Goal: Task Accomplishment & Management: Complete application form

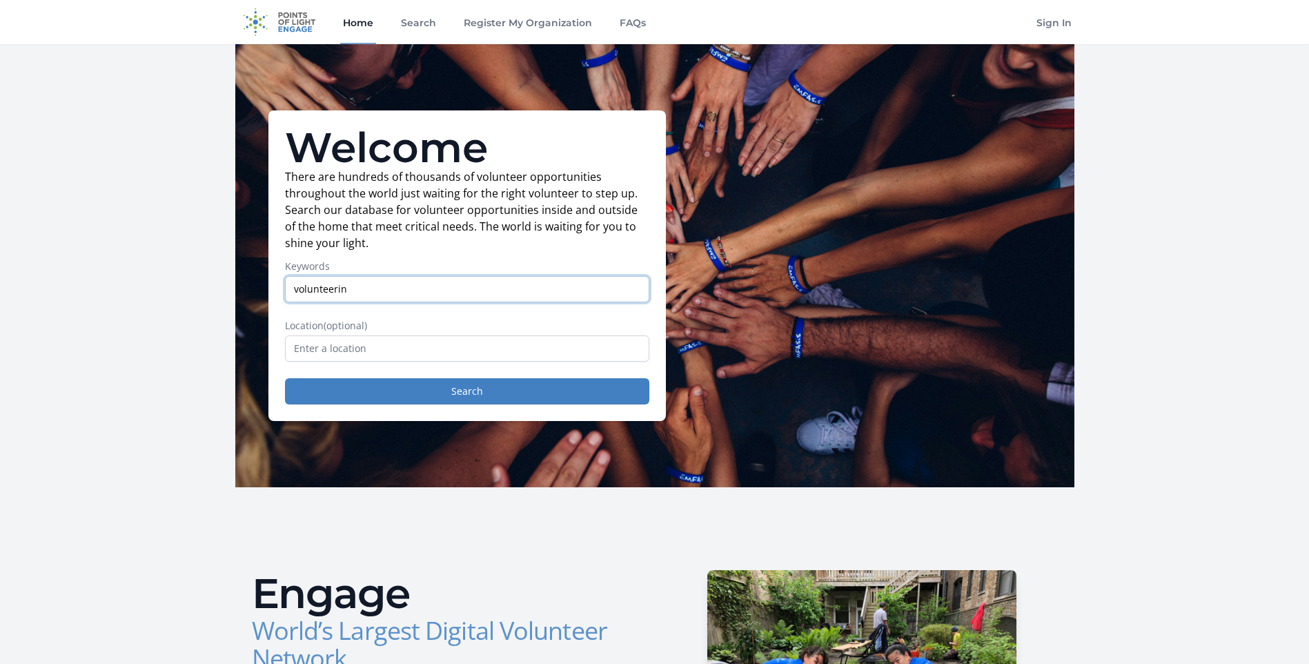
type input "volunteerin"
click at [435, 346] on input "text" at bounding box center [467, 348] width 364 height 26
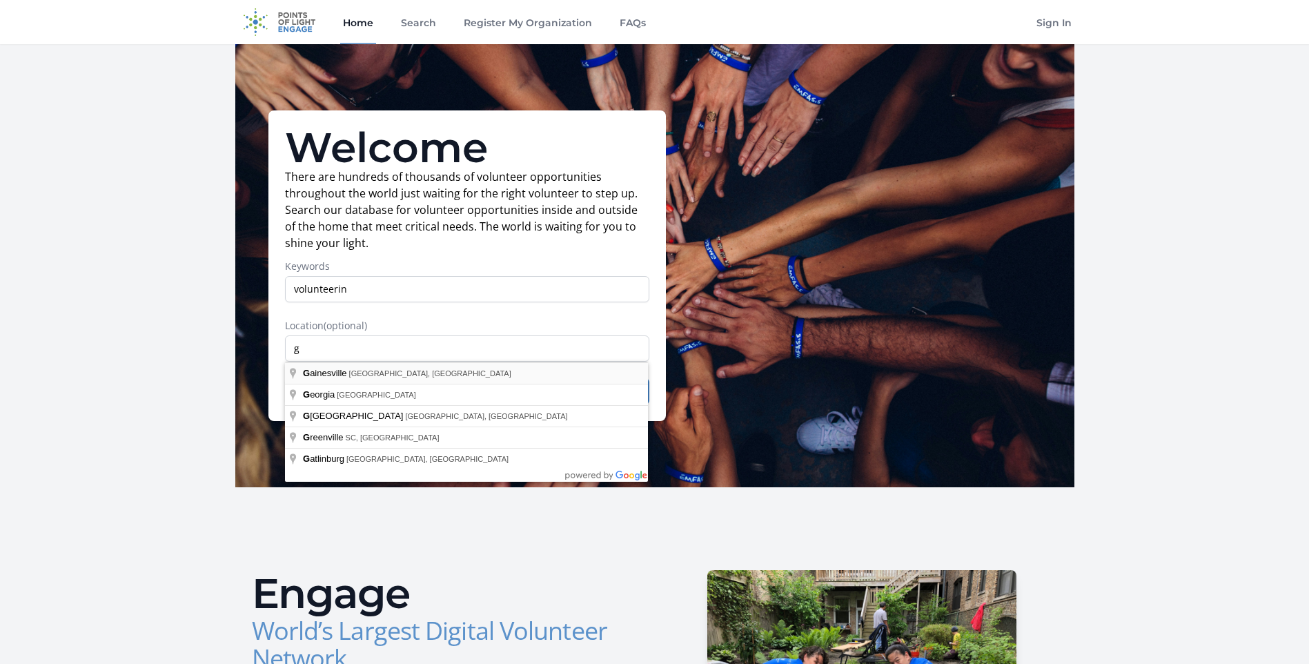
type input "Gainesville, FL, USA"
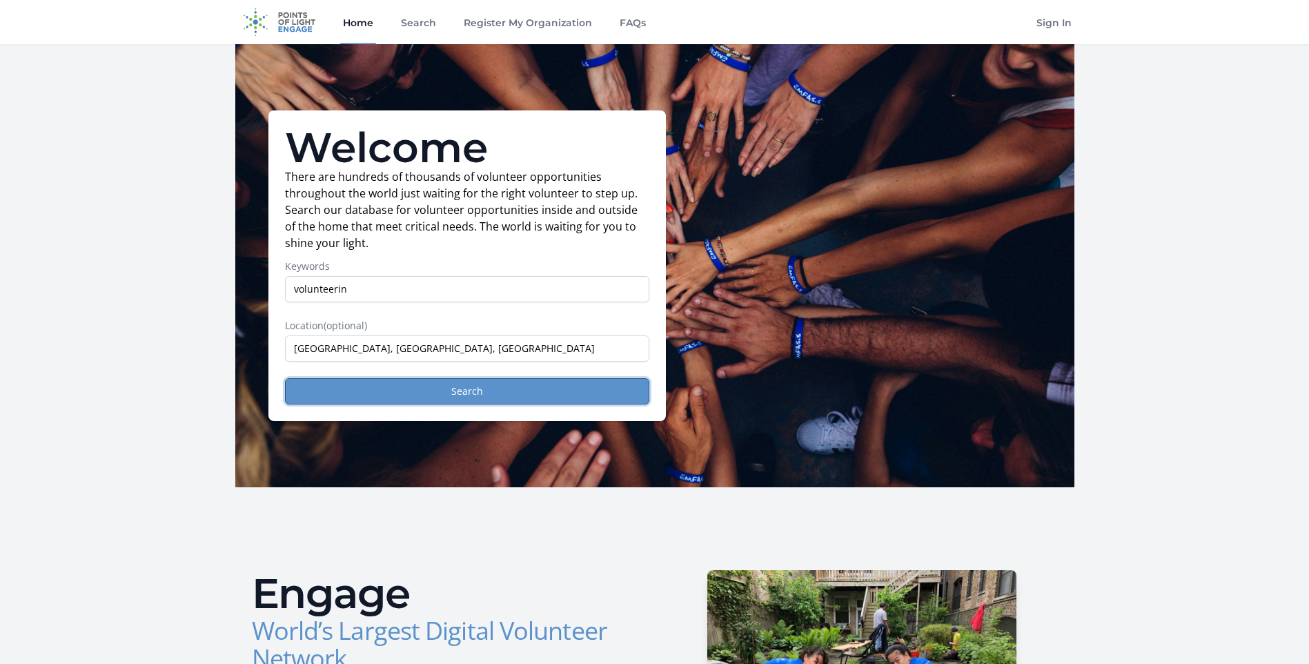
click at [433, 399] on button "Search" at bounding box center [467, 391] width 364 height 26
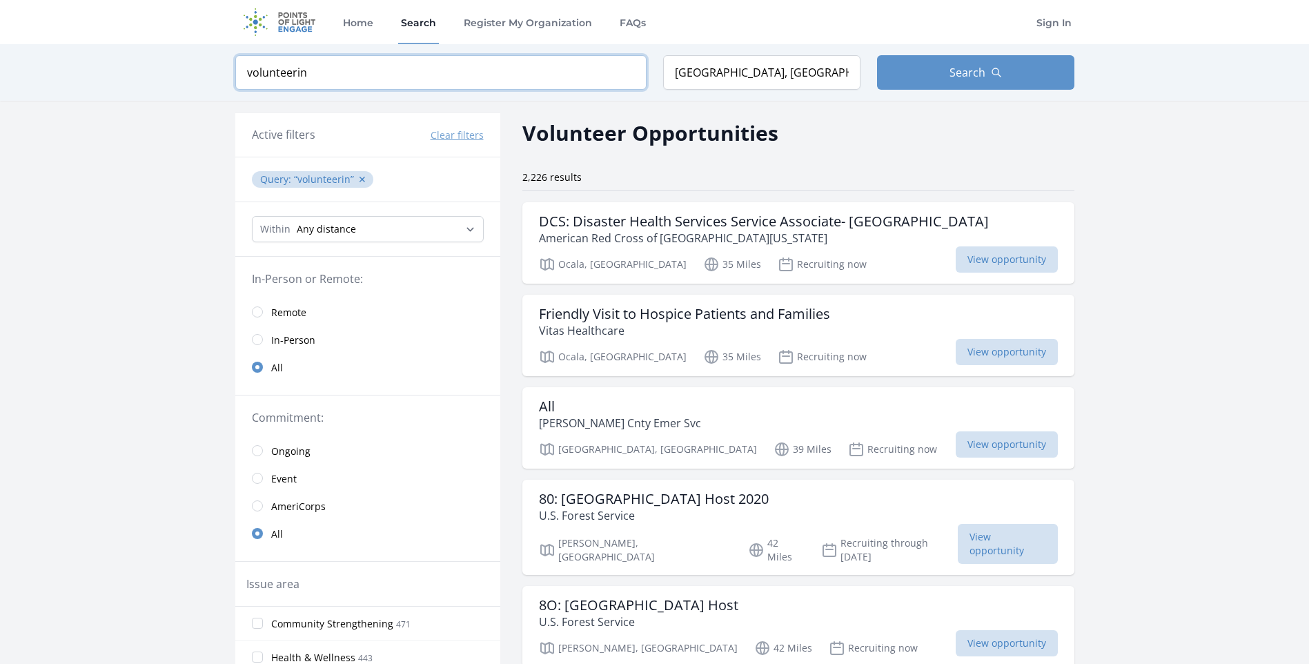
click at [380, 68] on input "volunteerin" at bounding box center [440, 72] width 411 height 34
click button "submit" at bounding box center [0, 0] width 0 height 0
click at [380, 68] on input "volunteerin" at bounding box center [440, 72] width 411 height 34
type input "volunteering"
click button "submit" at bounding box center [0, 0] width 0 height 0
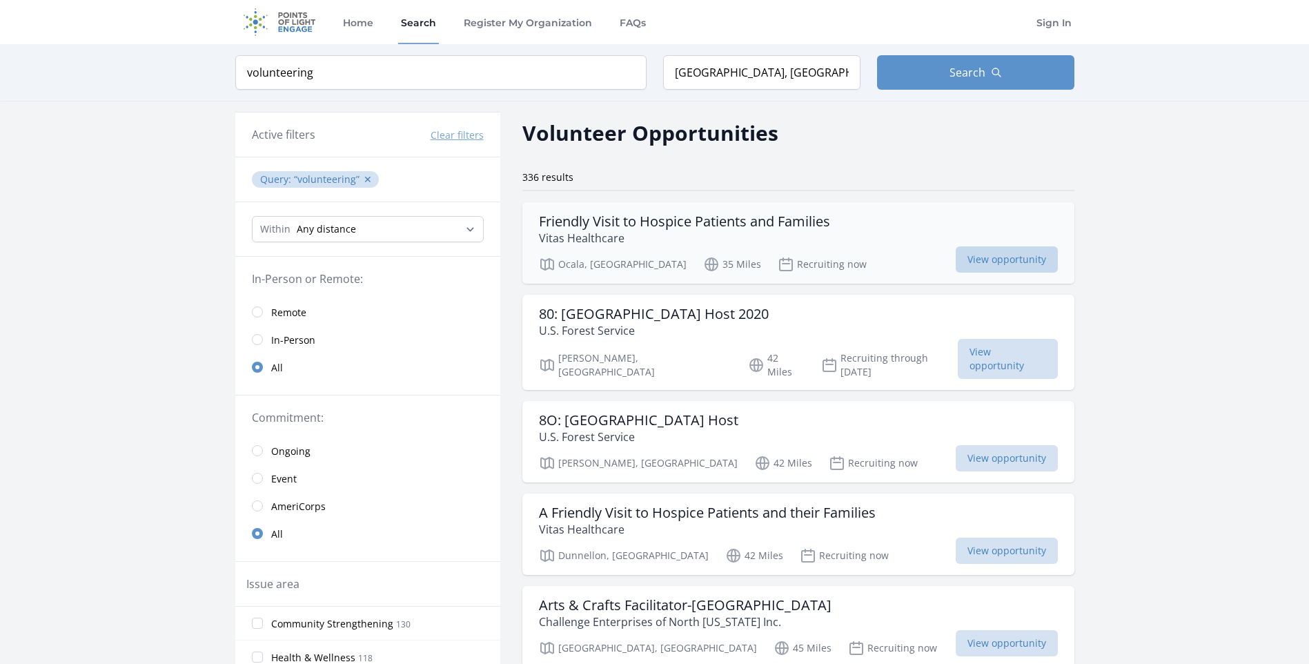
click at [956, 263] on span "View opportunity" at bounding box center [1007, 259] width 102 height 26
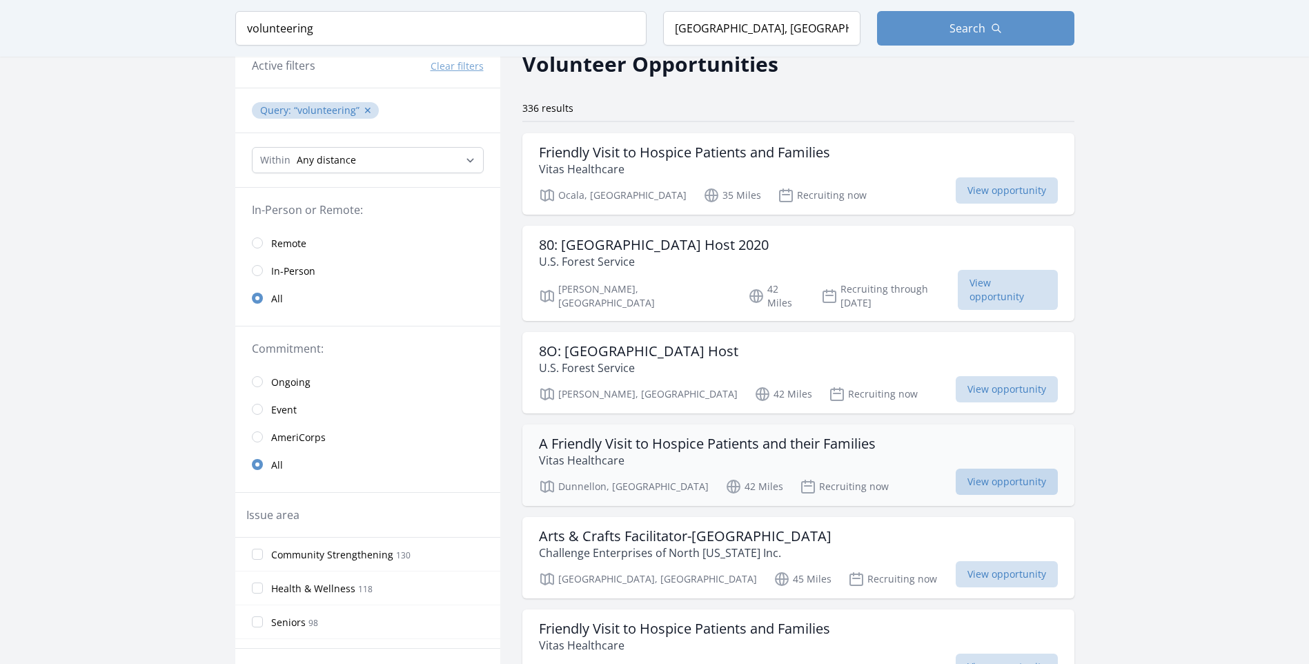
click at [956, 471] on span "View opportunity" at bounding box center [1007, 481] width 102 height 26
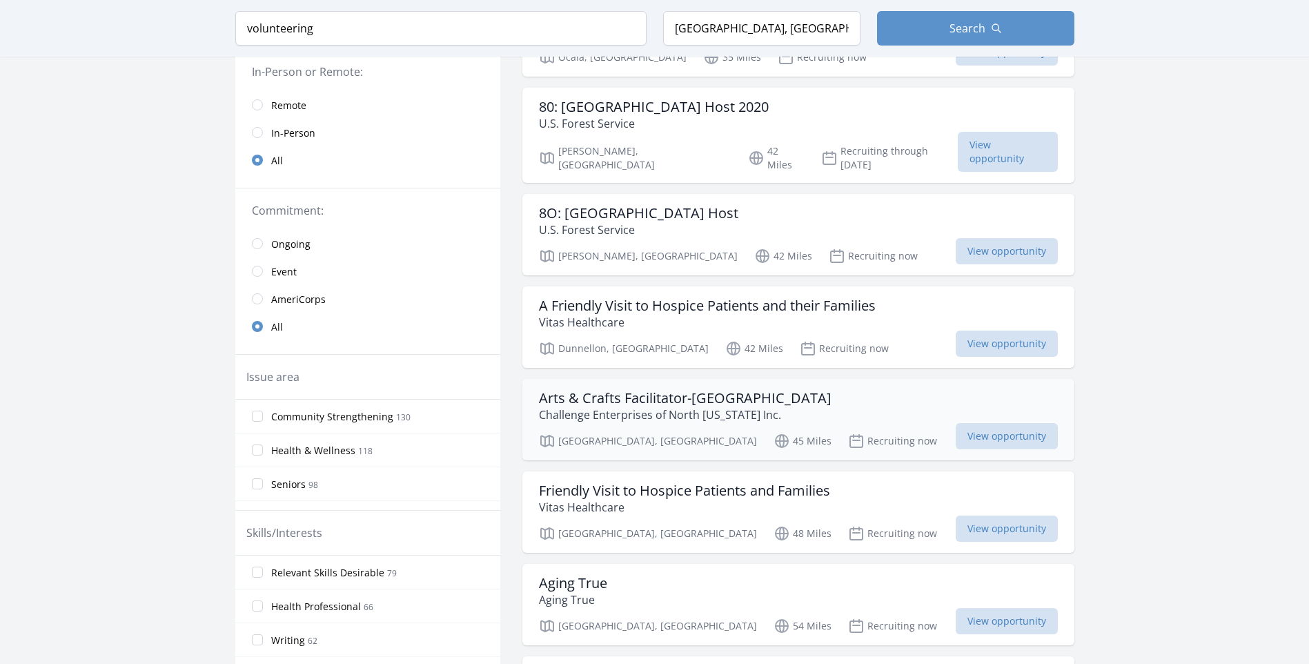
click at [664, 406] on p "Challenge Enterprises of North Florida Inc." at bounding box center [685, 414] width 293 height 17
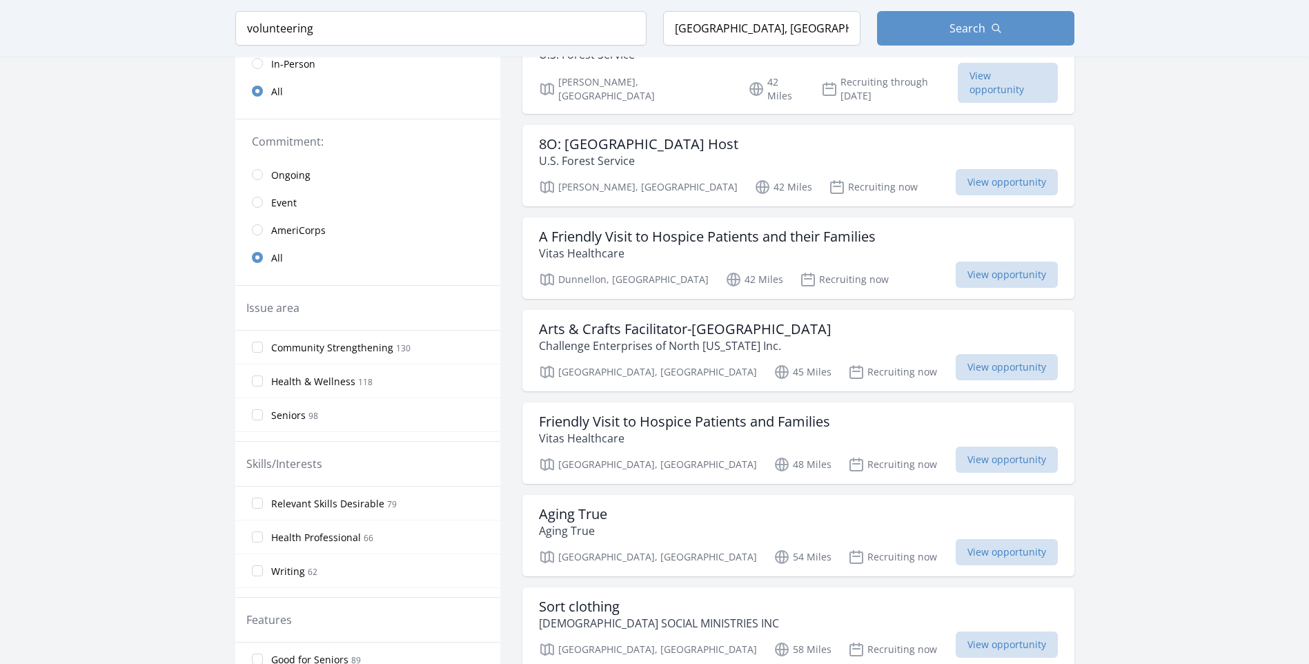
scroll to position [414, 0]
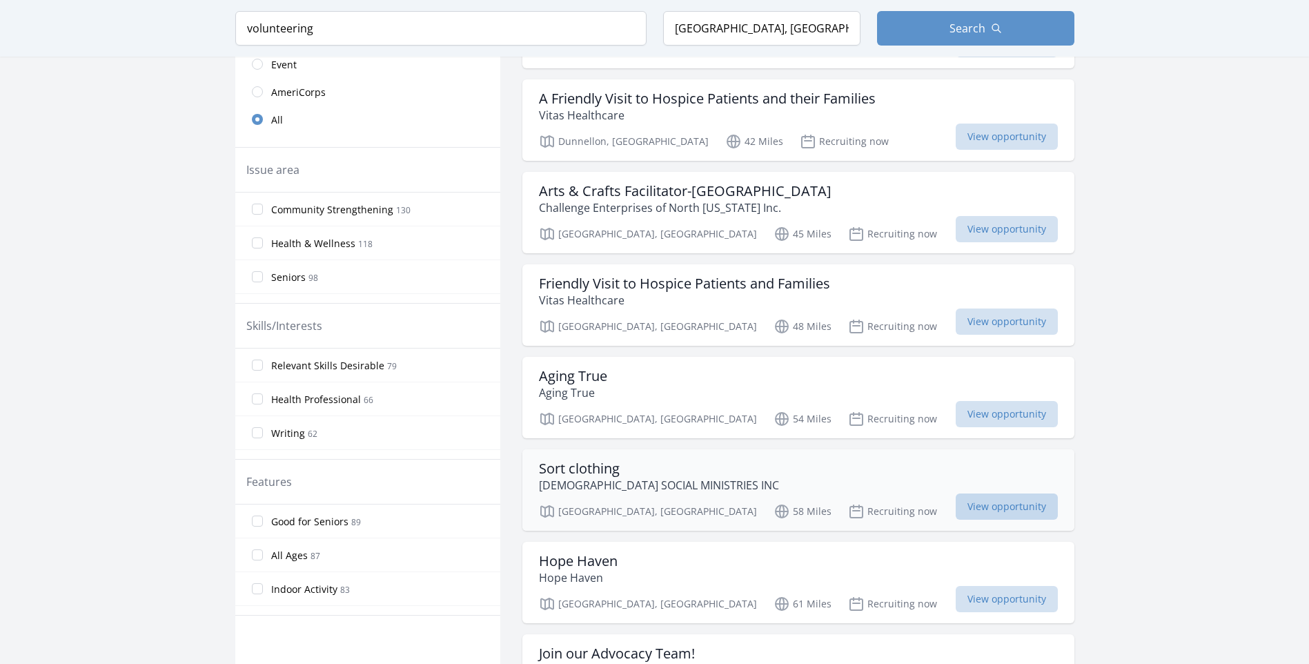
click at [956, 496] on span "View opportunity" at bounding box center [1007, 506] width 102 height 26
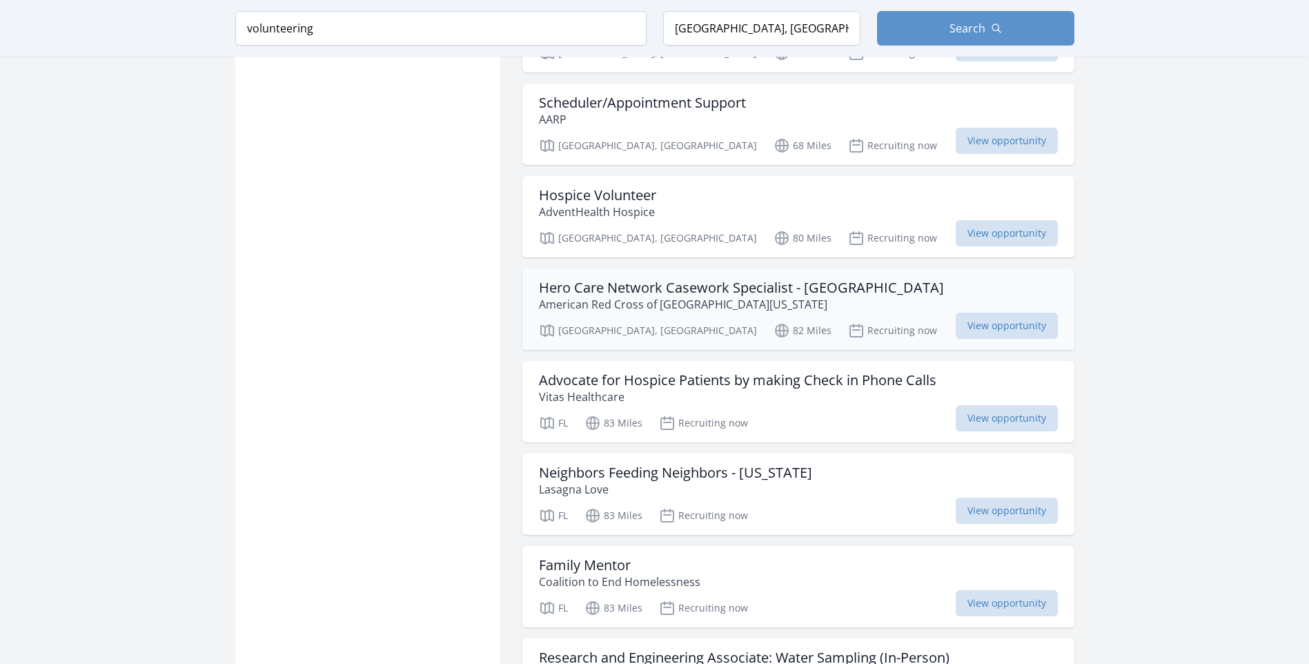
scroll to position [1587, 0]
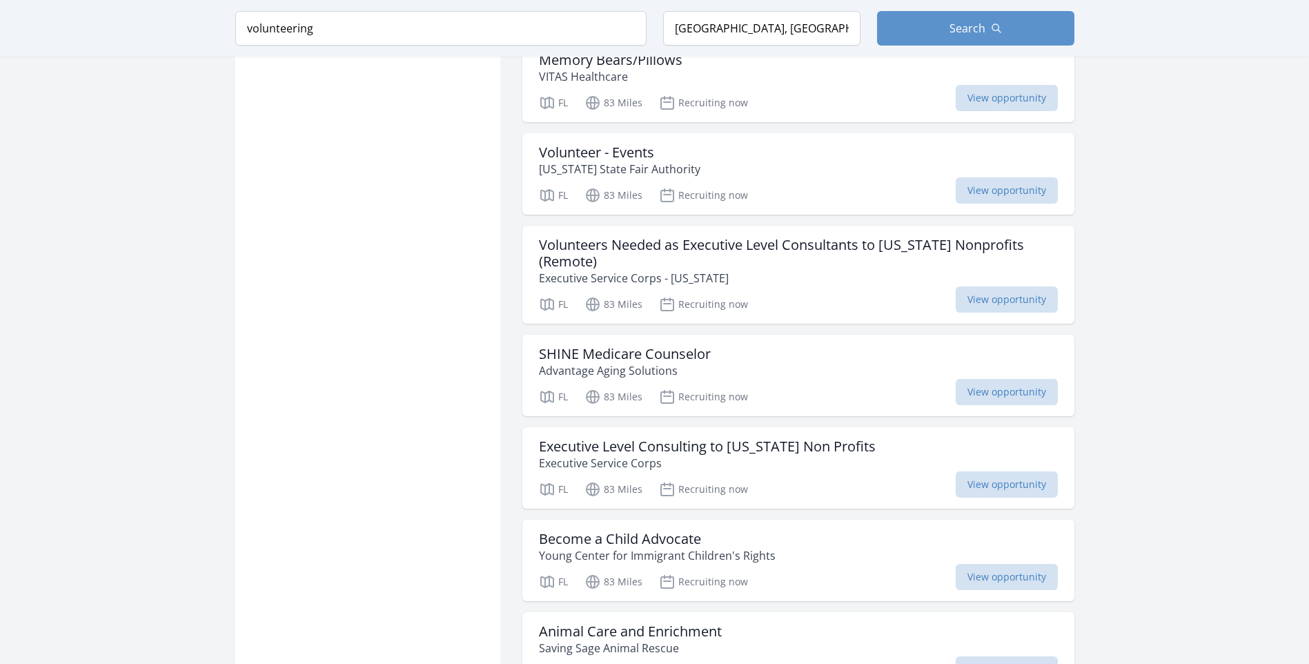
scroll to position [2070, 0]
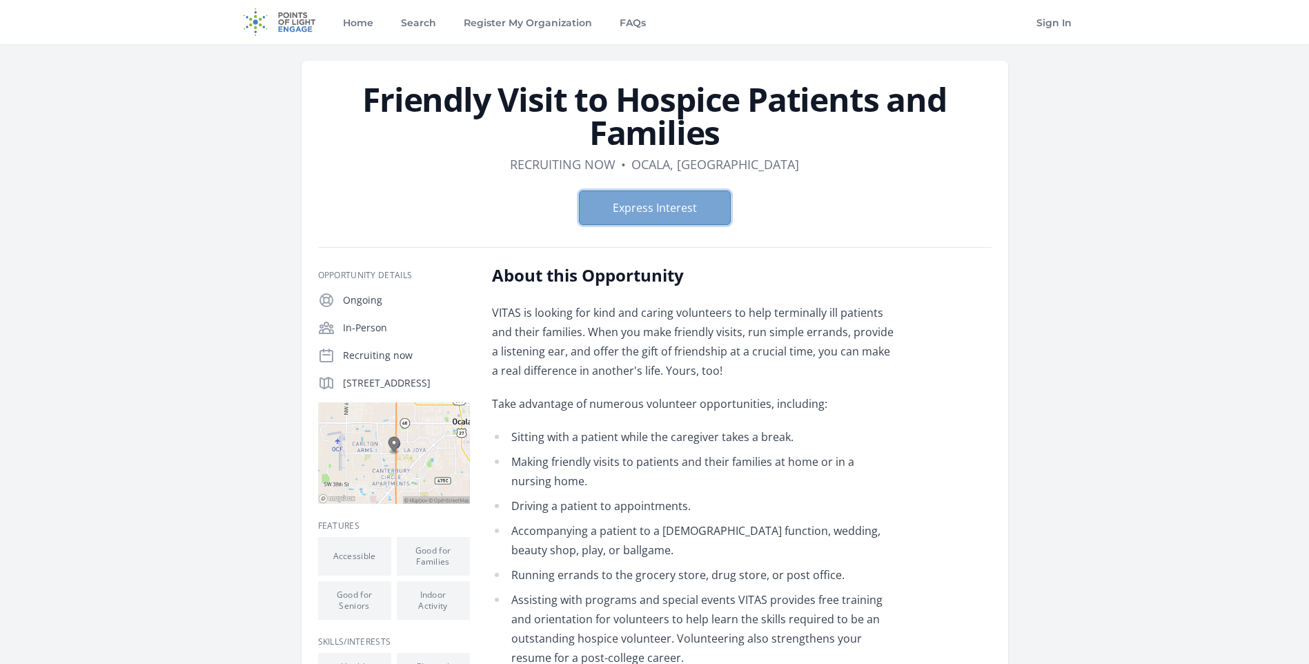
click at [689, 217] on button "Express Interest" at bounding box center [655, 207] width 152 height 34
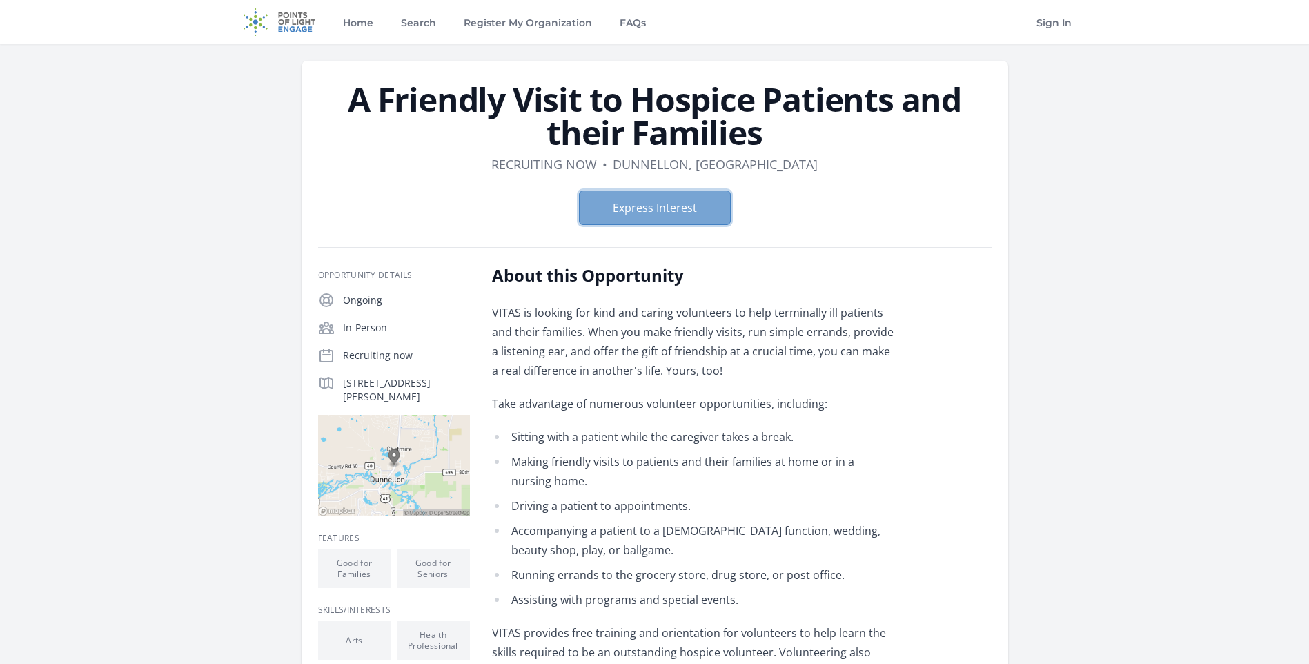
click at [689, 204] on button "Express Interest" at bounding box center [655, 207] width 152 height 34
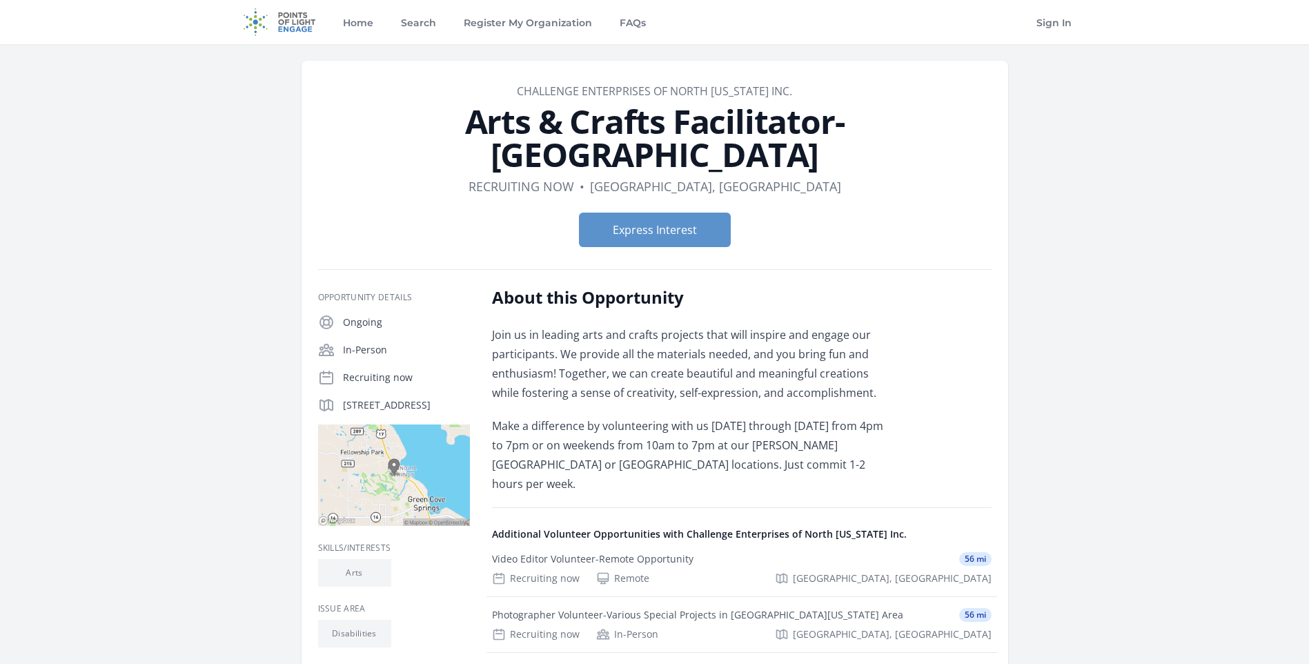
scroll to position [69, 0]
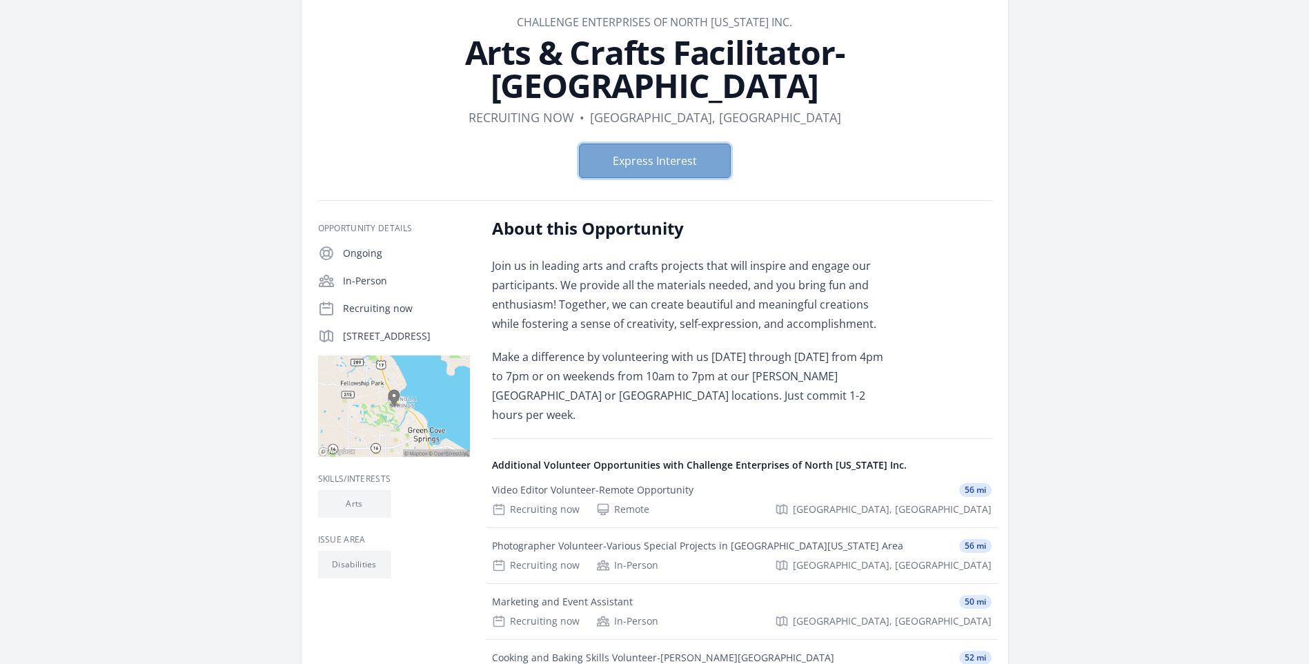
click at [675, 167] on button "Express Interest" at bounding box center [655, 160] width 152 height 34
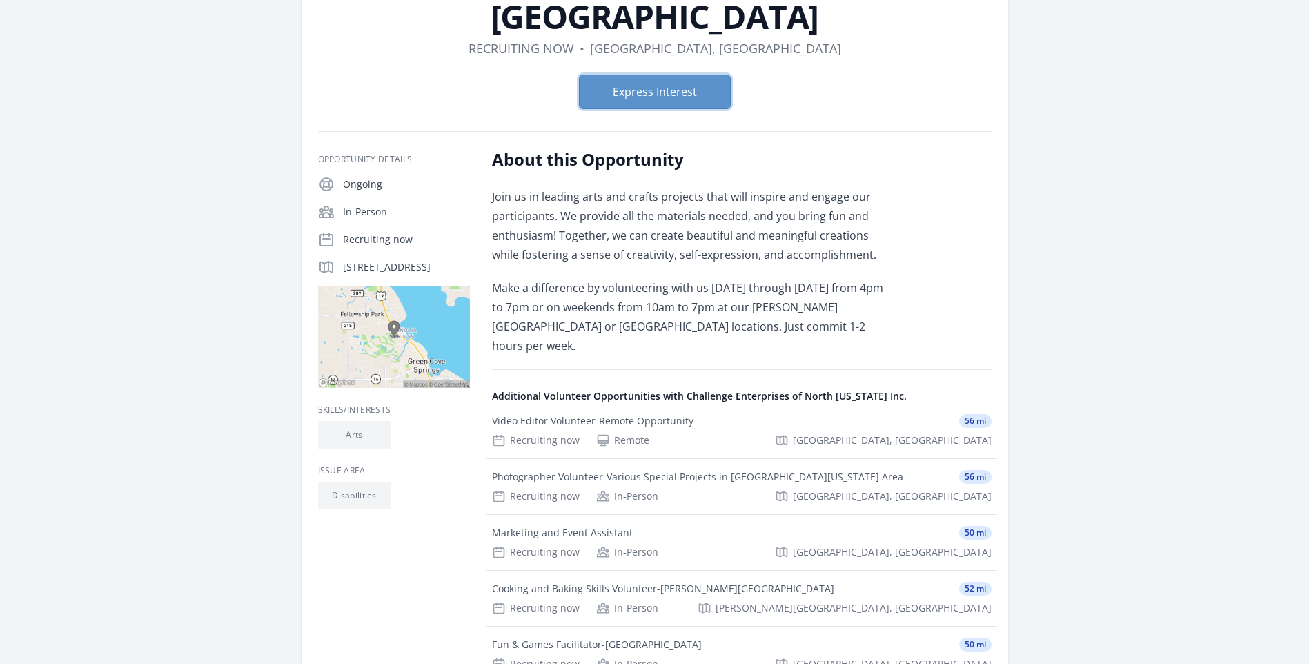
scroll to position [207, 0]
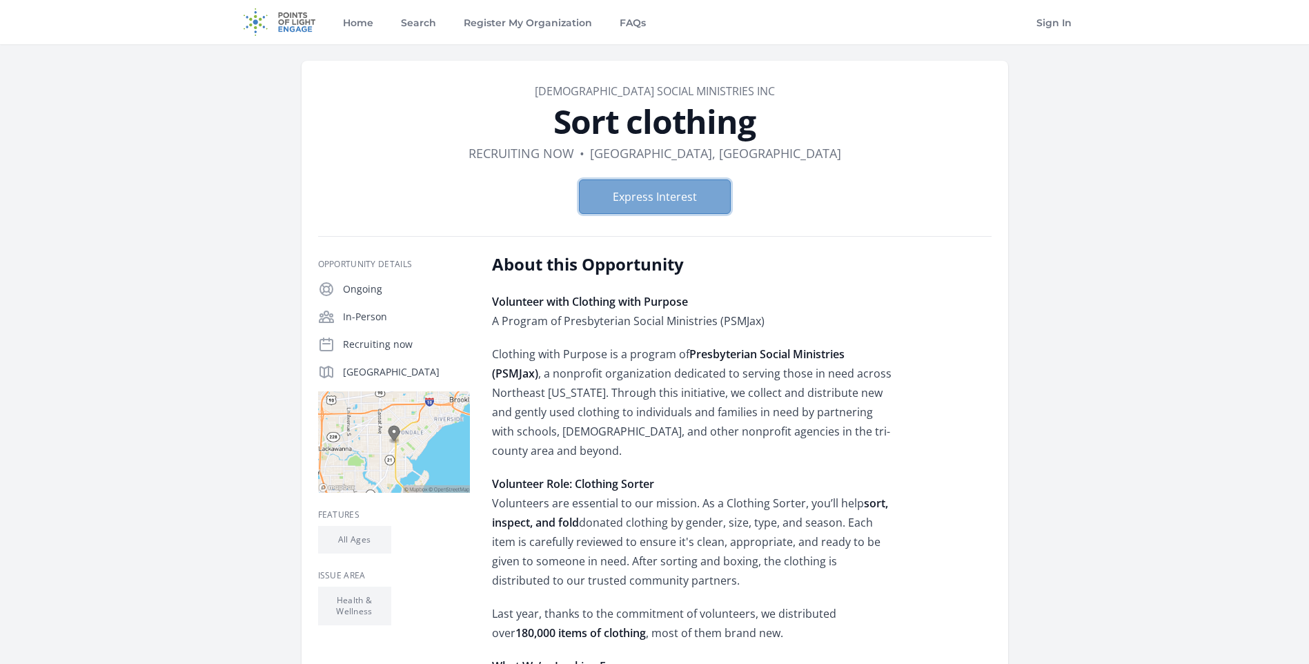
click at [697, 204] on button "Express Interest" at bounding box center [655, 196] width 152 height 34
